Goal: Task Accomplishment & Management: Manage account settings

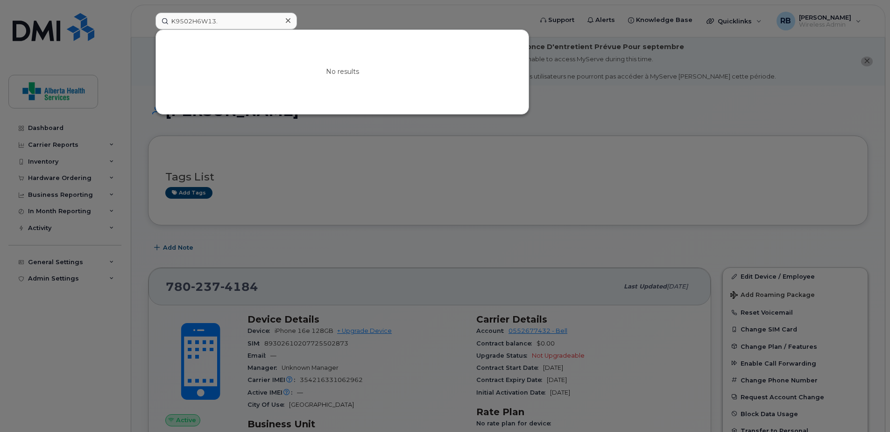
drag, startPoint x: 0, startPoint y: 0, endPoint x: 49, endPoint y: 17, distance: 52.0
click at [148, 18] on div "K9502H6W13. No results" at bounding box center [341, 21] width 386 height 17
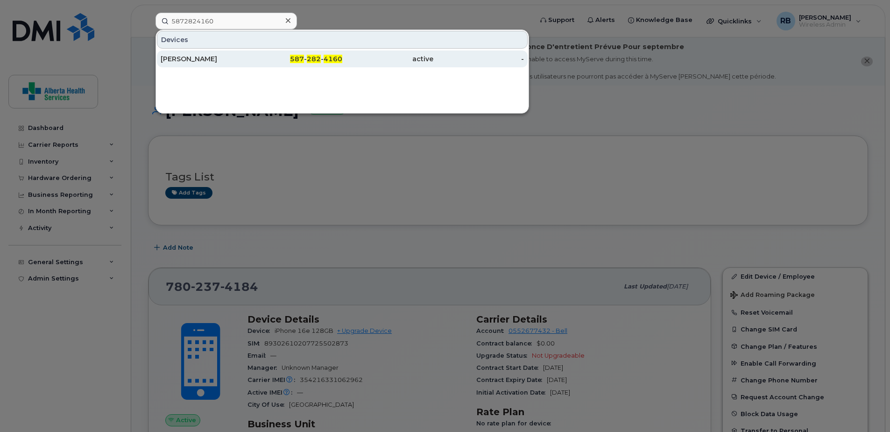
type input "5872824160"
click at [308, 60] on span "282" at bounding box center [314, 59] width 14 height 8
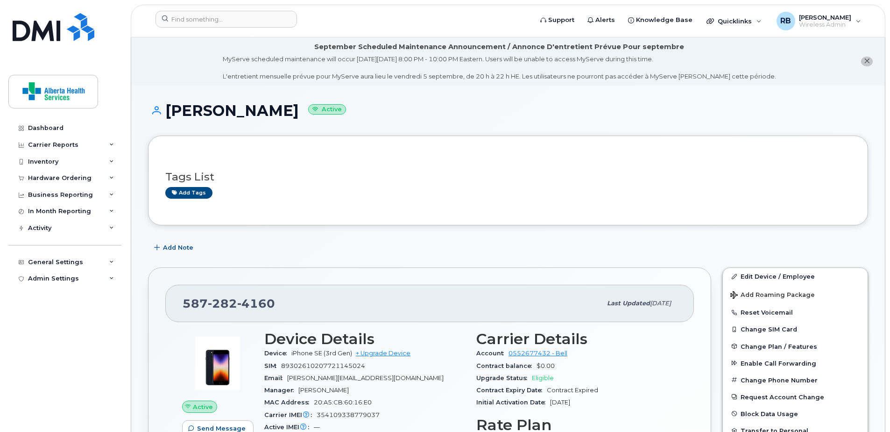
scroll to position [47, 0]
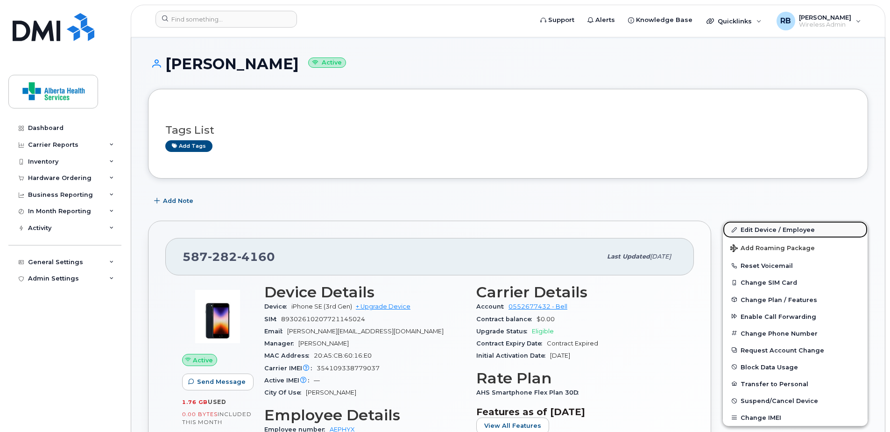
click at [782, 231] on link "Edit Device / Employee" at bounding box center [795, 229] width 145 height 17
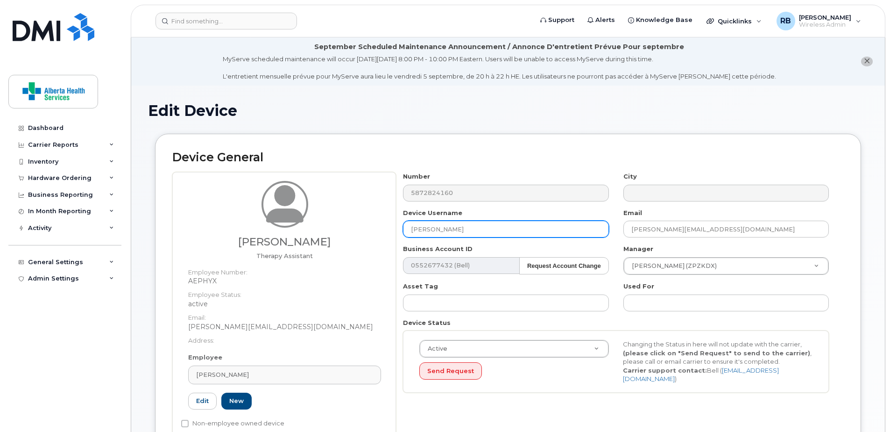
drag, startPoint x: 528, startPoint y: 228, endPoint x: 219, endPoint y: 223, distance: 309.8
click at [223, 225] on div "Mikayla Gould Therapy Assistant Employee Number: AEPHYX Employee Status: active…" at bounding box center [508, 308] width 672 height 273
paste input "arla Grunwa"
click at [409, 228] on input "arla Grunwald" at bounding box center [506, 228] width 206 height 17
type input "Karla Grunwald"
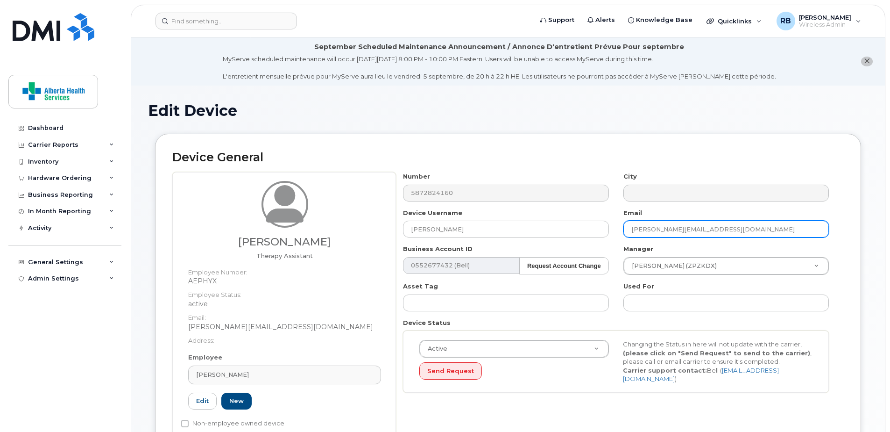
drag, startPoint x: 778, startPoint y: 226, endPoint x: 488, endPoint y: 220, distance: 290.2
click at [489, 220] on div "Number 5872824160 City Device Username Karla Grunwald Email Mikayla.Gould@alber…" at bounding box center [616, 286] width 441 height 228
paste input "runwa"
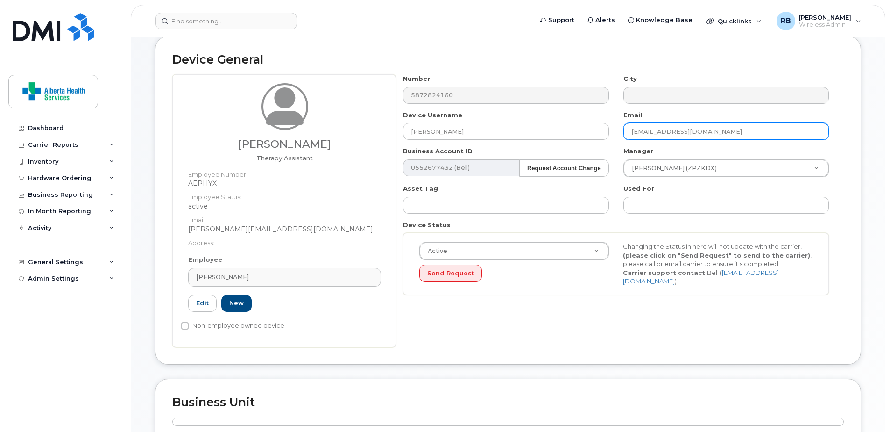
scroll to position [47, 0]
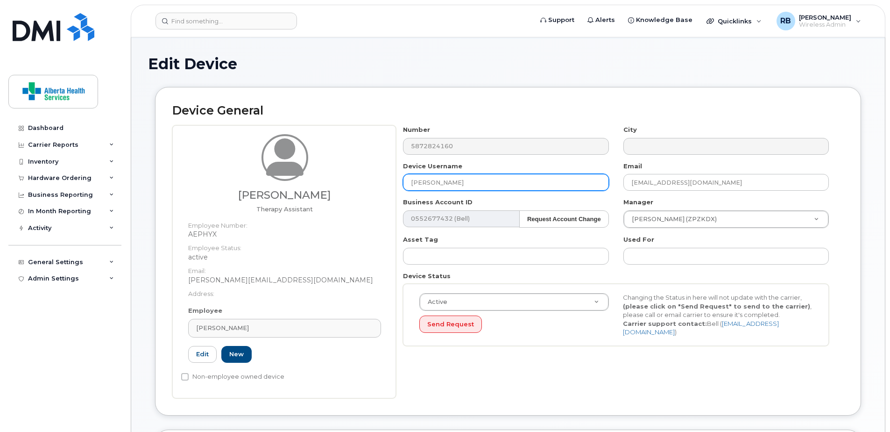
drag, startPoint x: 528, startPoint y: 184, endPoint x: 4, endPoint y: 191, distance: 524.2
click at [355, 187] on div "Mikayla Gould Therapy Assistant Employee Number: AEPHYX Employee Status: active…" at bounding box center [508, 261] width 672 height 273
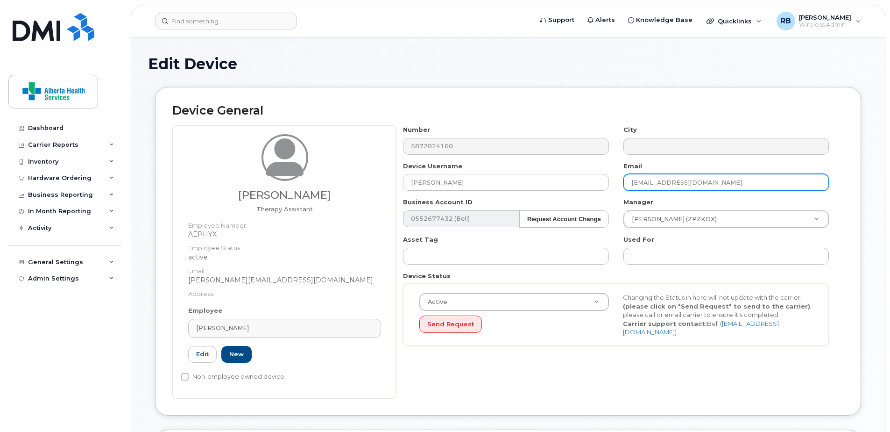
drag, startPoint x: 742, startPoint y: 184, endPoint x: 384, endPoint y: 175, distance: 358.0
click at [385, 175] on div "Mikayla Gould Therapy Assistant Employee Number: AEPHYX Employee Status: active…" at bounding box center [508, 261] width 672 height 273
paste input "Karla.G"
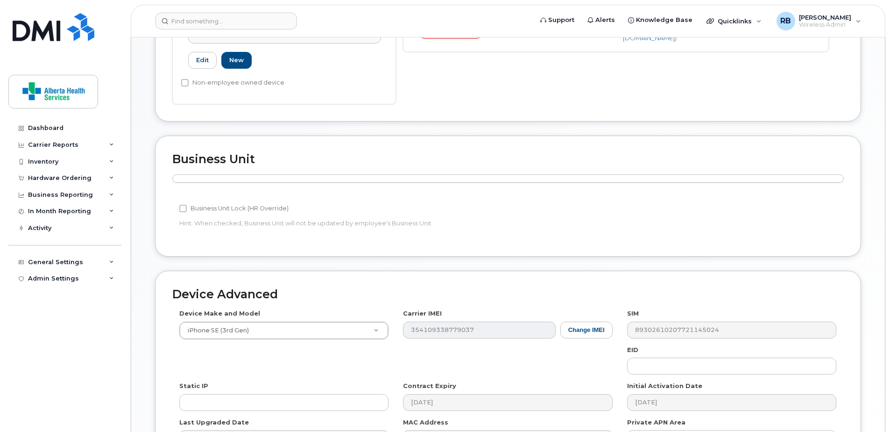
scroll to position [458, 0]
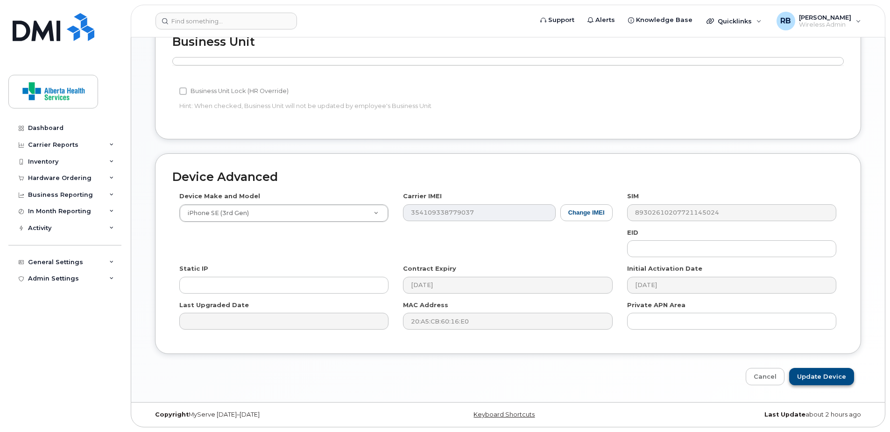
type input "Karla.Grunwald@albertahealthservices.ca"
click at [838, 377] on input "Update Device" at bounding box center [821, 376] width 65 height 17
type input "Saving..."
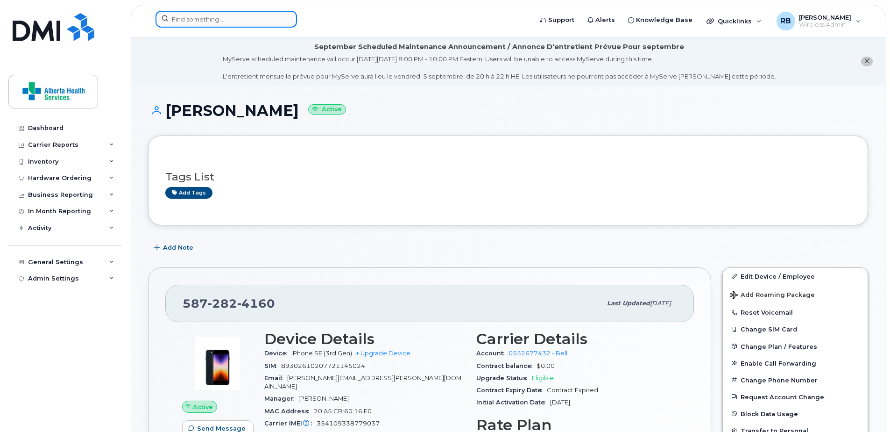
click at [220, 21] on input at bounding box center [227, 19] width 142 height 17
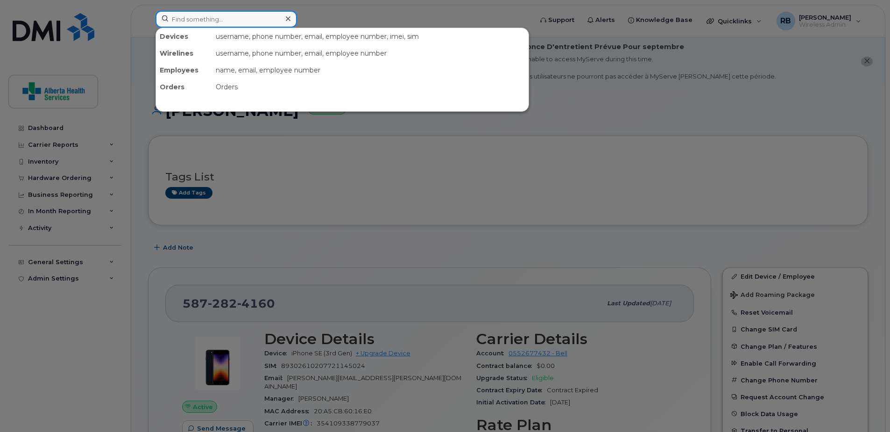
paste input "7802066635"
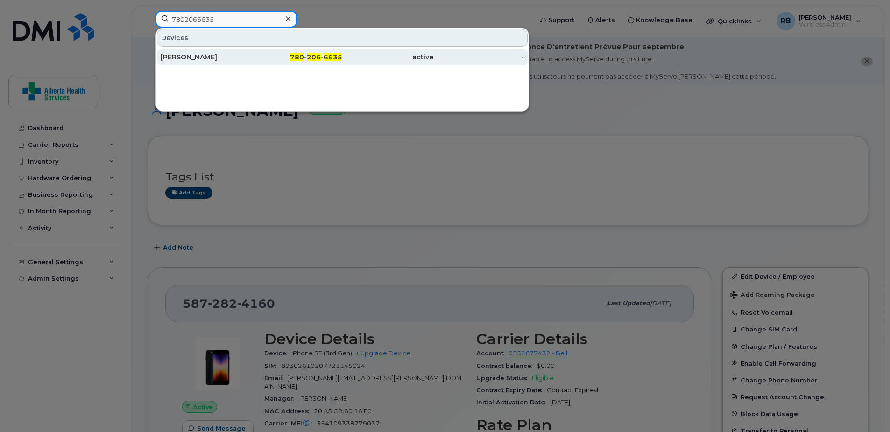
type input "7802066635"
click at [301, 62] on div "780 - 206 - 6635" at bounding box center [297, 57] width 91 height 17
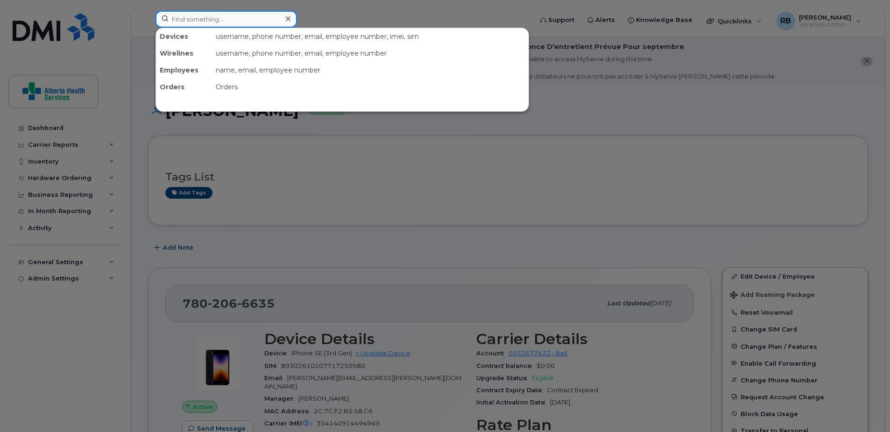
click at [214, 26] on input at bounding box center [227, 19] width 142 height 17
paste input "7805072401"
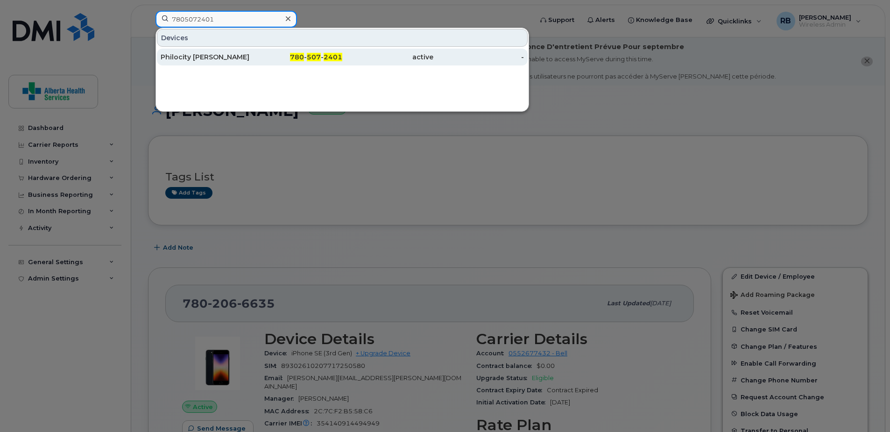
type input "7805072401"
click at [334, 55] on span "2401" at bounding box center [333, 57] width 19 height 8
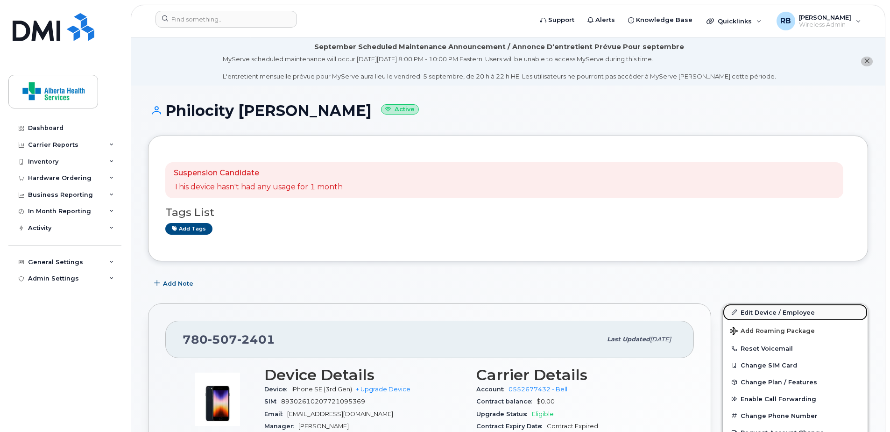
click at [749, 310] on link "Edit Device / Employee" at bounding box center [795, 312] width 145 height 17
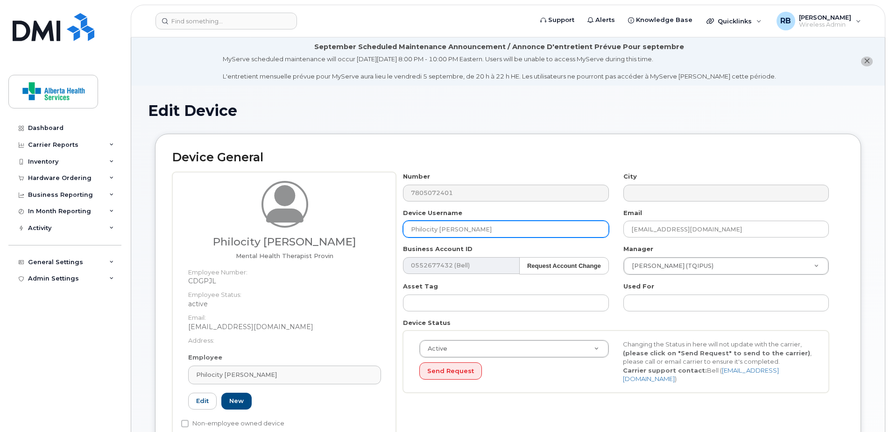
drag, startPoint x: 416, startPoint y: 225, endPoint x: 162, endPoint y: 206, distance: 254.8
click at [163, 211] on div "Device General Philocity Solomon Mental Health Therapist Provin Employee Number…" at bounding box center [508, 298] width 706 height 329
paste input "Danielle Landis"
type input "Danielle Landis"
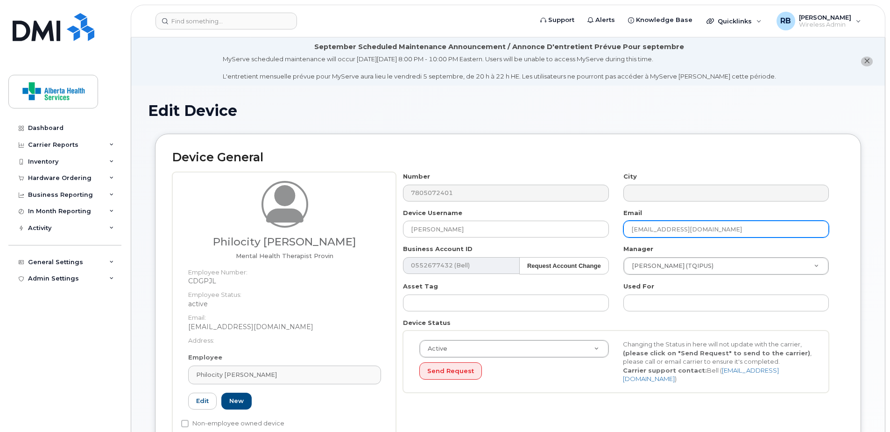
drag, startPoint x: 761, startPoint y: 233, endPoint x: 485, endPoint y: 220, distance: 276.4
click at [485, 220] on div "Number 7805072401 City Device Username Danielle Landis Email Philocity.Solomon@…" at bounding box center [616, 286] width 441 height 228
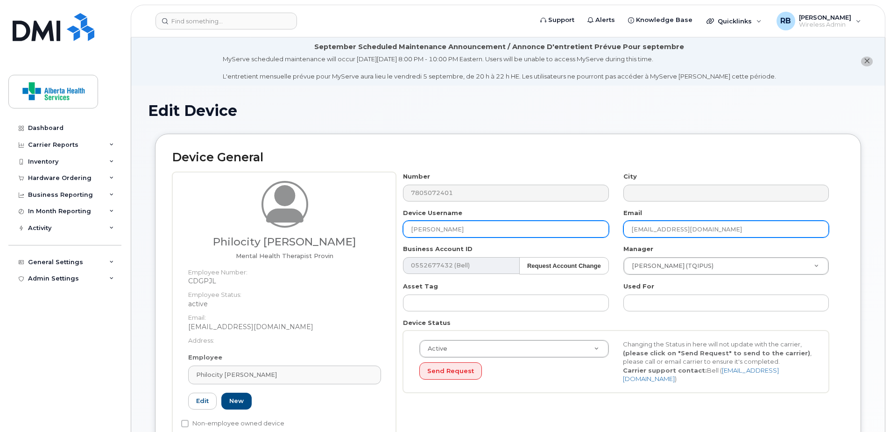
paste input "Danielle.Landis"
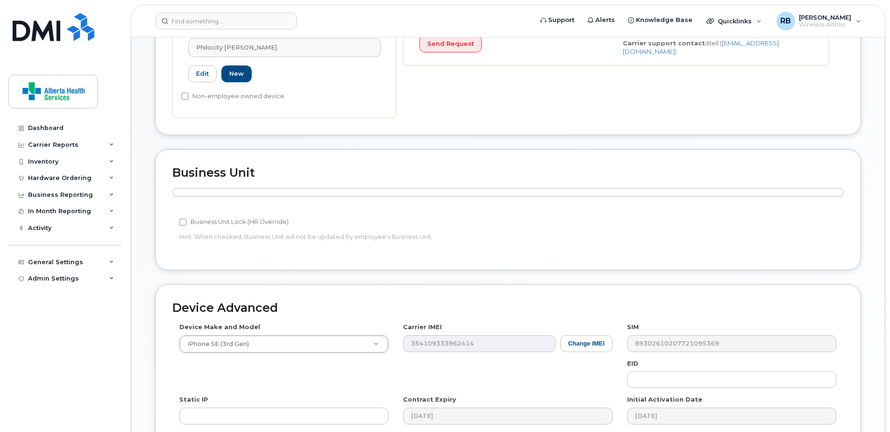
scroll to position [458, 0]
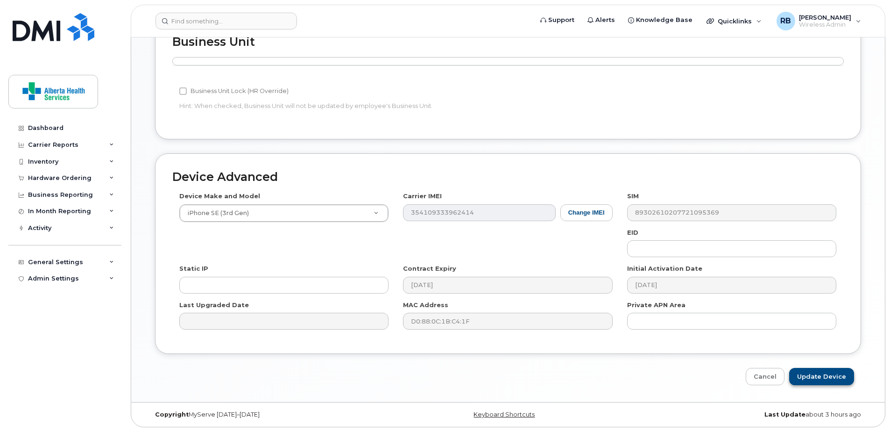
type input "[PERSON_NAME][EMAIL_ADDRESS][PERSON_NAME][DOMAIN_NAME]"
click at [840, 372] on input "Update Device" at bounding box center [821, 376] width 65 height 17
type input "Saving..."
